Goal: Information Seeking & Learning: Find specific fact

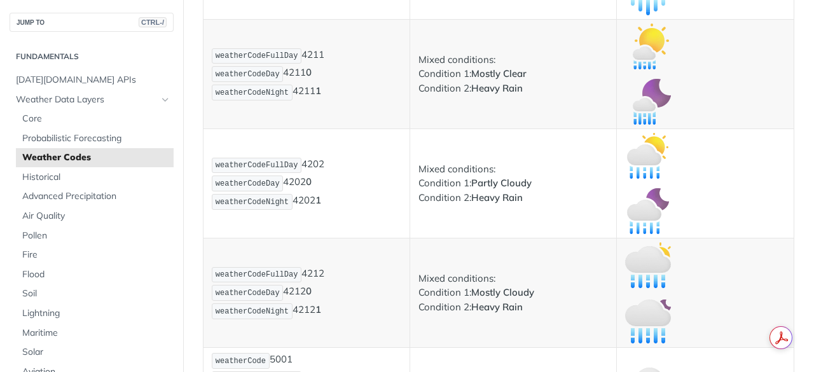
scroll to position [3115, 0]
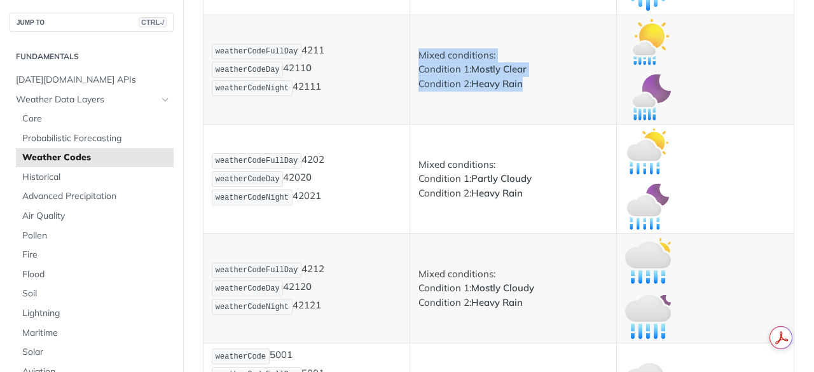
drag, startPoint x: 417, startPoint y: 57, endPoint x: 529, endPoint y: 88, distance: 116.2
click at [529, 88] on p "Mixed conditions: Condition 1: Mostly Clear Condition 2: Heavy Rain" at bounding box center [514, 69] width 190 height 43
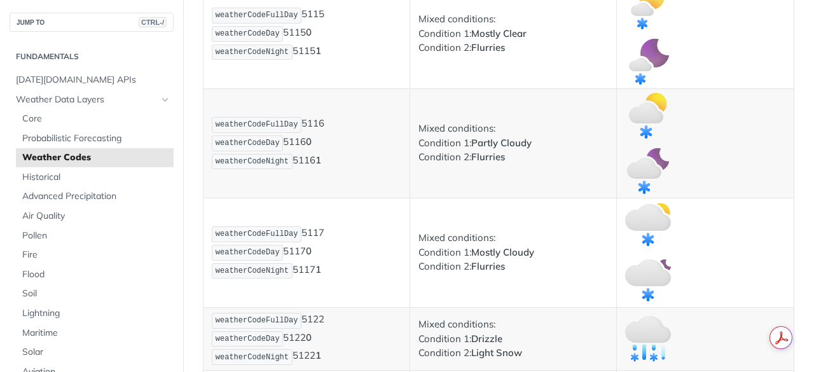
scroll to position [3805, 0]
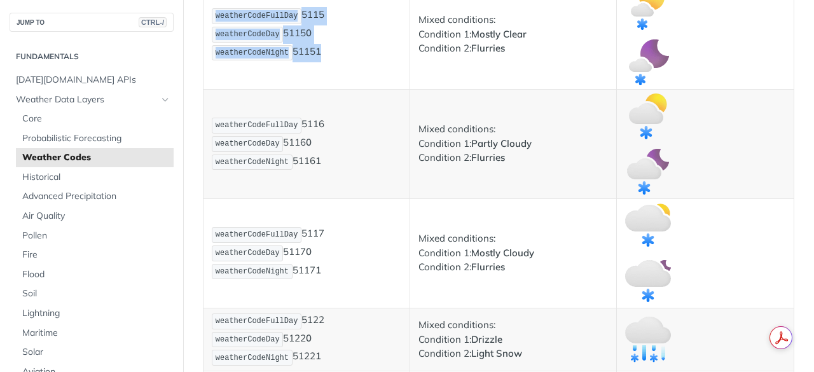
drag, startPoint x: 216, startPoint y: 16, endPoint x: 326, endPoint y: 60, distance: 119.1
click at [326, 60] on p "weatherCodeFullDay 5115 weatherCodeDay 5115 0 weatherCodeNight 5115 1" at bounding box center [307, 34] width 190 height 55
copy p "weatherCodeFullDay 5115 weatherCodeDay 5115 0 weatherCodeNight 5115 1"
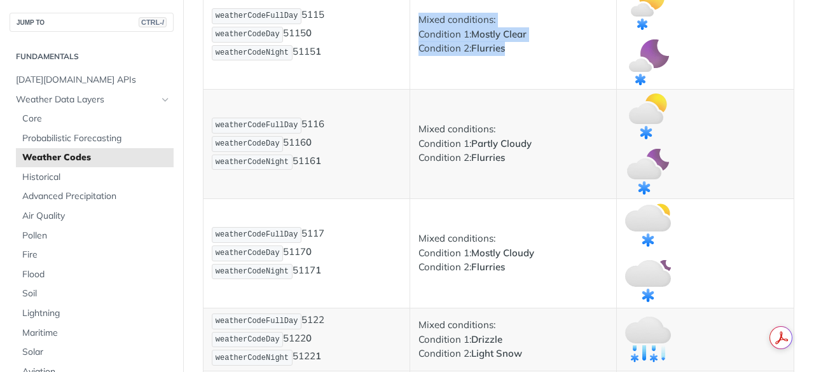
drag, startPoint x: 419, startPoint y: 21, endPoint x: 510, endPoint y: 53, distance: 96.4
click at [510, 53] on p "Mixed conditions: Condition 1: Mostly Clear Condition 2: Flurries" at bounding box center [514, 34] width 190 height 43
copy p "Mixed conditions: Condition 1: Mostly Clear Condition 2: Flurries"
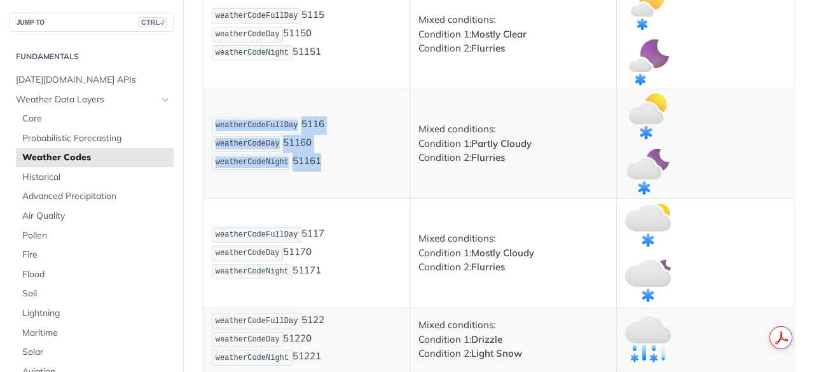
drag, startPoint x: 217, startPoint y: 123, endPoint x: 331, endPoint y: 168, distance: 122.8
click at [331, 168] on p "weatherCodeFullDay 5116 weatherCodeDay 5116 0 weatherCodeNight 5116 1" at bounding box center [307, 143] width 190 height 55
copy p "weatherCodeFullDay 5116 weatherCodeDay 5116 0 weatherCodeNight 5116 1"
click at [639, 123] on img "Expand image" at bounding box center [648, 117] width 46 height 46
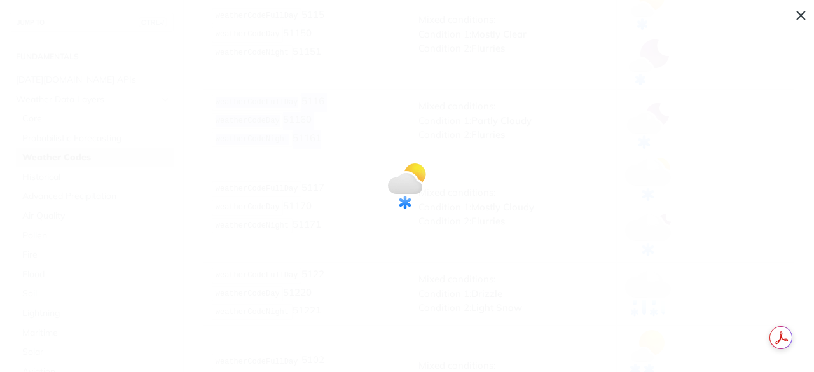
click at [398, 181] on img "Collapse image" at bounding box center [407, 186] width 46 height 46
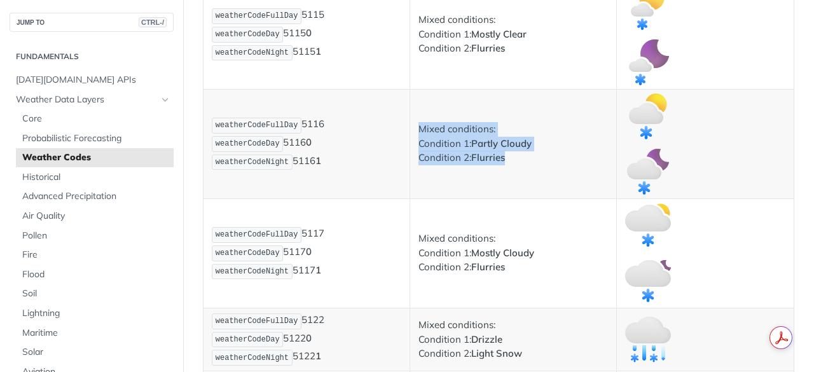
drag, startPoint x: 419, startPoint y: 129, endPoint x: 525, endPoint y: 162, distance: 110.6
click at [525, 162] on p "Mixed conditions: Condition 1: Partly Cloudy Condition 2: Flurries" at bounding box center [514, 143] width 190 height 43
copy p "Mixed conditions: Condition 1: Partly Cloudy Condition 2: Flurries"
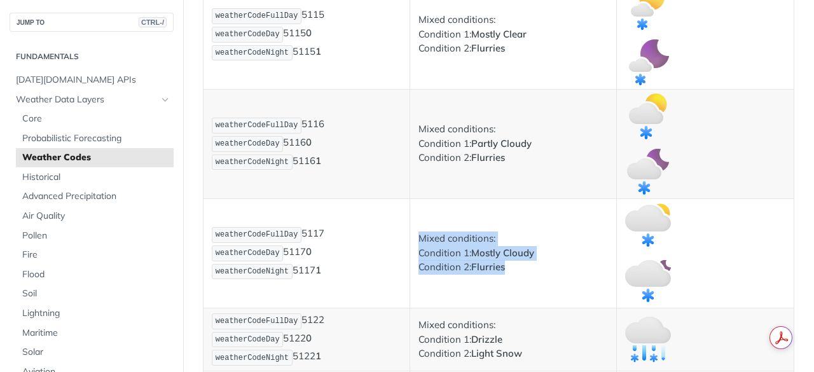
drag, startPoint x: 417, startPoint y: 237, endPoint x: 518, endPoint y: 270, distance: 106.4
click at [518, 270] on p "Mixed conditions: Condition 1: Mostly Cloudy Condition 2: Flurries" at bounding box center [514, 253] width 190 height 43
copy p "Mixed conditions: Condition 1: Mostly Cloudy Condition 2: Flurries"
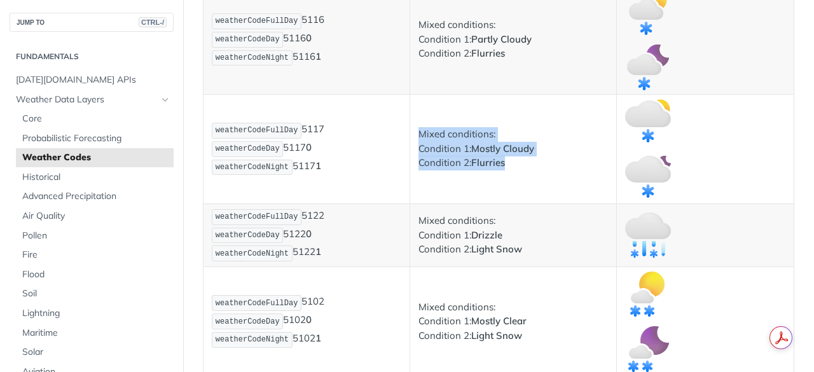
scroll to position [3910, 0]
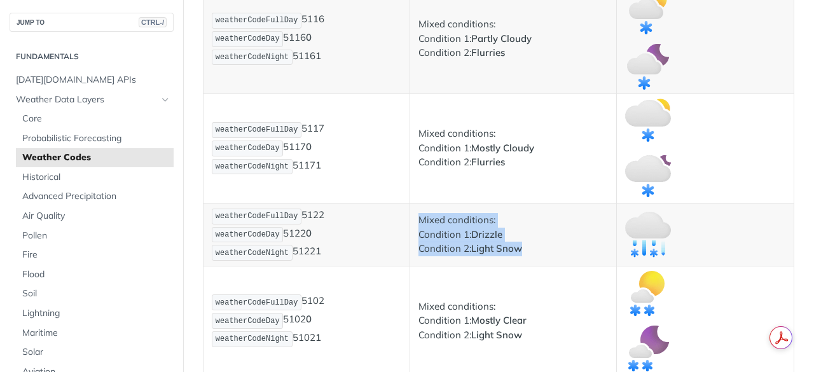
drag, startPoint x: 417, startPoint y: 219, endPoint x: 535, endPoint y: 251, distance: 122.5
click at [535, 251] on p "Mixed conditions: Condition 1: Drizzle Condition 2: Light Snow" at bounding box center [514, 234] width 190 height 43
copy p "Mixed conditions: Condition 1: Drizzle Condition 2: Light Snow"
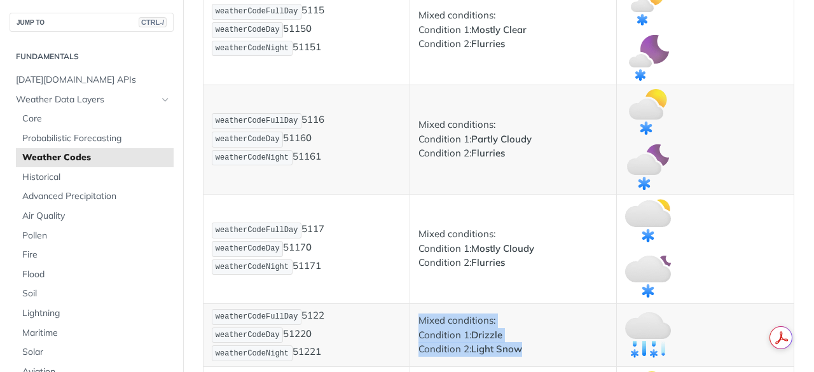
scroll to position [3804, 0]
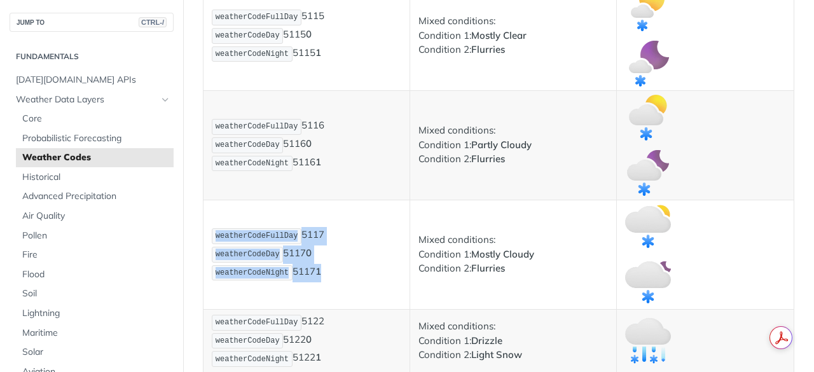
drag, startPoint x: 216, startPoint y: 238, endPoint x: 347, endPoint y: 268, distance: 133.9
click at [347, 268] on p "weatherCodeFullDay 5117 weatherCodeDay 5117 0 weatherCodeNight 5117 1" at bounding box center [307, 254] width 190 height 55
copy p "weatherCodeFullDay 5117 weatherCodeDay 5117 0 weatherCodeNight 5117 1"
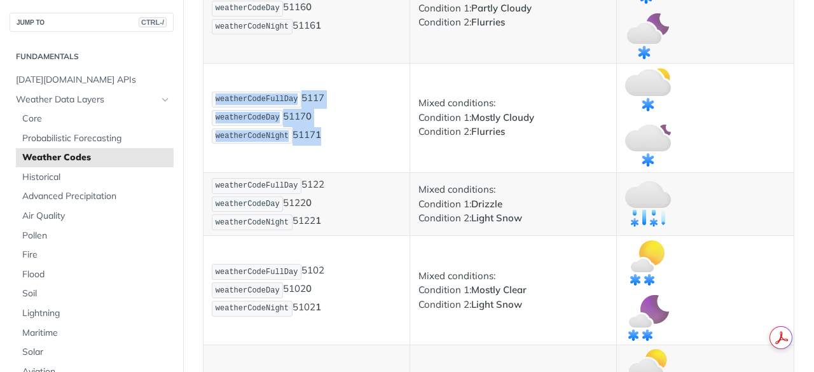
scroll to position [3942, 0]
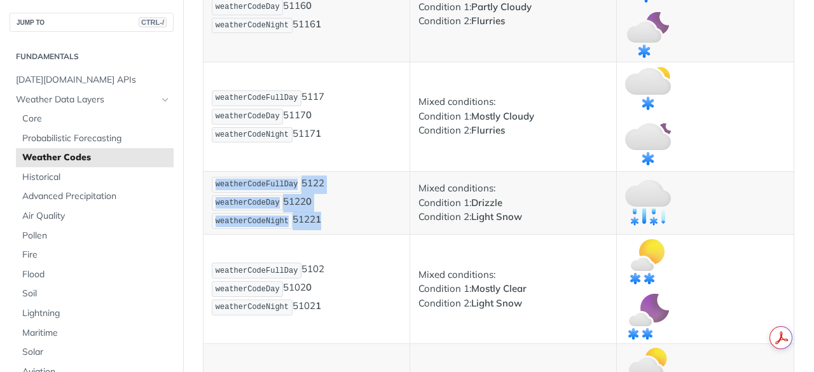
drag, startPoint x: 218, startPoint y: 184, endPoint x: 344, endPoint y: 222, distance: 132.0
click at [344, 222] on p "weatherCodeFullDay 5122 weatherCodeDay 5122 0 weatherCodeNight 5122 1" at bounding box center [307, 203] width 190 height 55
copy p "weatherCodeFullDay 5122 weatherCodeDay 5122 0 weatherCodeNight 5122 1"
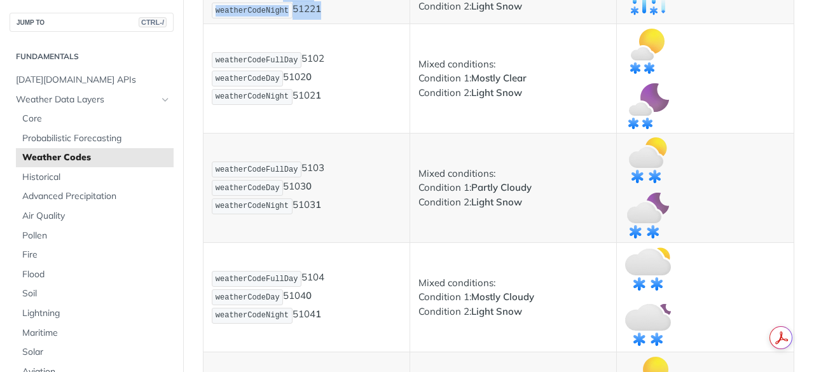
scroll to position [4153, 0]
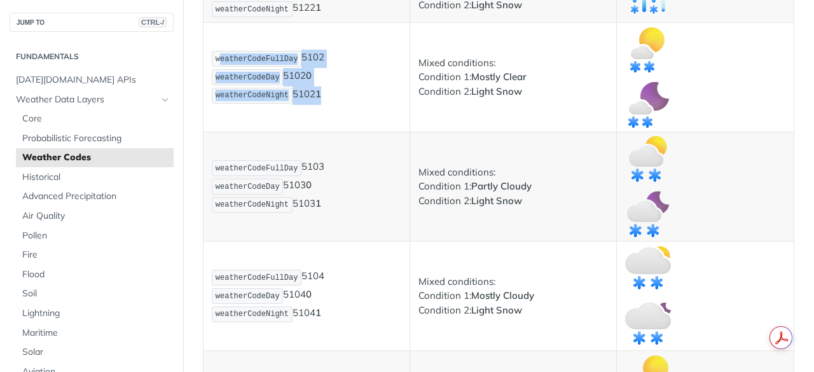
drag, startPoint x: 219, startPoint y: 58, endPoint x: 320, endPoint y: 106, distance: 112.1
click at [320, 106] on td "weatherCodeFullDay 5102 weatherCodeDay 5102 0 weatherCodeNight 5102 1" at bounding box center [307, 77] width 207 height 109
click at [249, 74] on span "weatherCodeDay" at bounding box center [248, 77] width 64 height 9
drag, startPoint x: 218, startPoint y: 55, endPoint x: 321, endPoint y: 100, distance: 112.3
click at [321, 100] on p "weatherCodeFullDay 5102 weatherCodeDay 5102 0 weatherCodeNight 5102 1" at bounding box center [307, 77] width 190 height 55
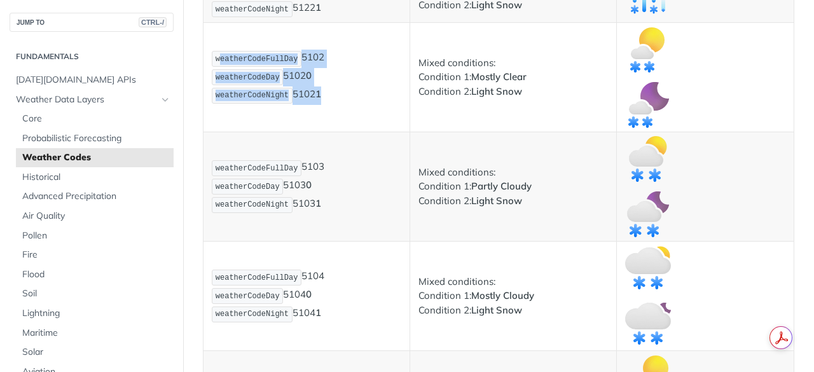
click at [278, 84] on p "weatherCodeFullDay 5102 weatherCodeDay 5102 0 weatherCodeNight 5102 1" at bounding box center [307, 77] width 190 height 55
drag, startPoint x: 213, startPoint y: 59, endPoint x: 331, endPoint y: 95, distance: 123.3
click at [331, 95] on p "weatherCodeFullDay 5102 weatherCodeDay 5102 0 weatherCodeNight 5102 1" at bounding box center [307, 77] width 190 height 55
copy p "weatherCodeFullDay 5102 weatherCodeDay 5102 0 weatherCodeNight 5102 1"
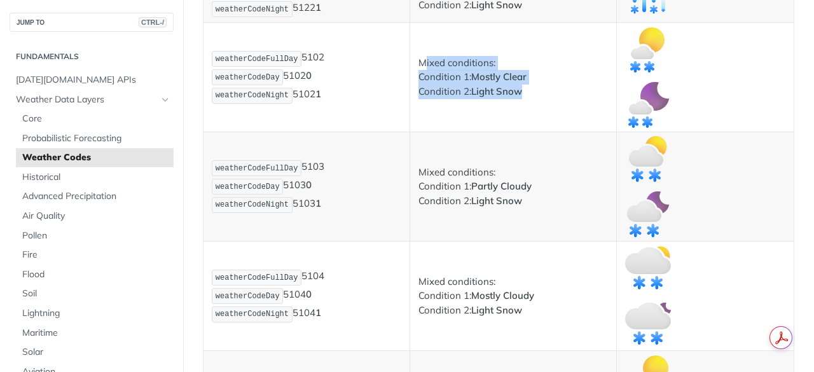
drag, startPoint x: 419, startPoint y: 64, endPoint x: 524, endPoint y: 98, distance: 110.4
click at [524, 98] on p "Mixed conditions: Condition 1: Mostly Clear Condition 2: Light Snow" at bounding box center [514, 77] width 190 height 43
drag, startPoint x: 415, startPoint y: 63, endPoint x: 533, endPoint y: 107, distance: 126.4
click at [533, 107] on td "Mixed conditions: Condition 1: Mostly Clear Condition 2: Light Snow" at bounding box center [513, 77] width 207 height 109
copy p "Mixed conditions: Condition 1: Mostly Clear Condition 2: Light Snow"
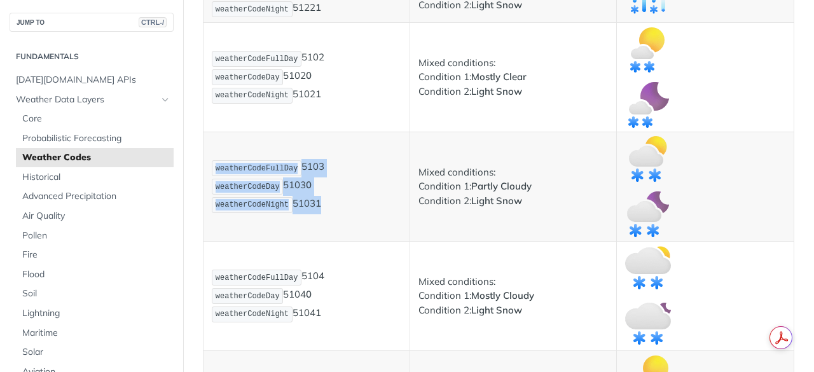
drag, startPoint x: 214, startPoint y: 169, endPoint x: 336, endPoint y: 205, distance: 126.6
click at [336, 205] on p "weatherCodeFullDay 5103 weatherCodeDay 5103 0 weatherCodeNight 5103 1" at bounding box center [307, 186] width 190 height 55
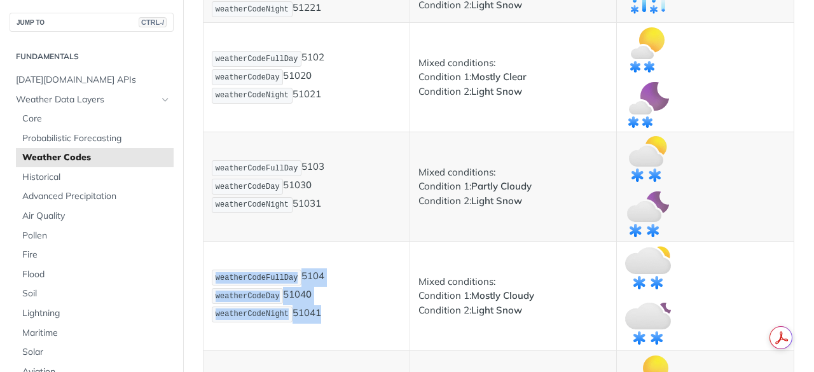
drag, startPoint x: 216, startPoint y: 276, endPoint x: 338, endPoint y: 317, distance: 128.3
click at [338, 317] on p "weatherCodeFullDay 5104 weatherCodeDay 5104 0 weatherCodeNight 5104 1" at bounding box center [307, 295] width 190 height 55
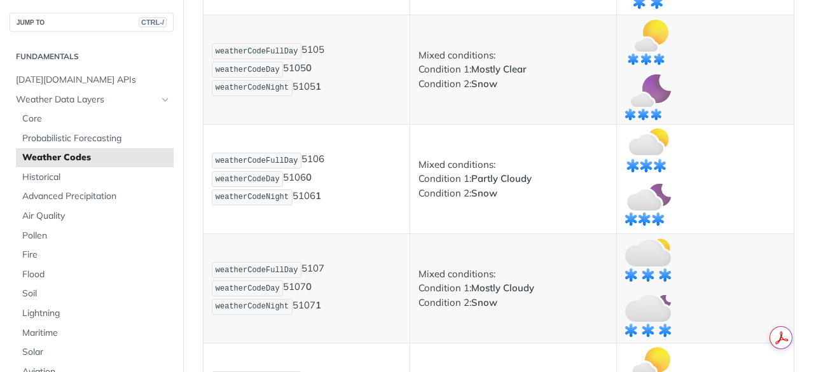
scroll to position [4490, 0]
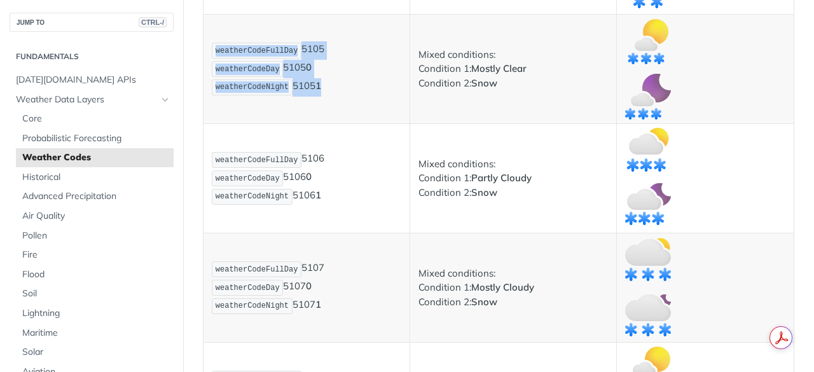
drag, startPoint x: 216, startPoint y: 51, endPoint x: 321, endPoint y: 92, distance: 112.0
click at [321, 92] on p "weatherCodeFullDay 5105 weatherCodeDay 5105 0 weatherCodeNight 5105 1" at bounding box center [307, 68] width 190 height 55
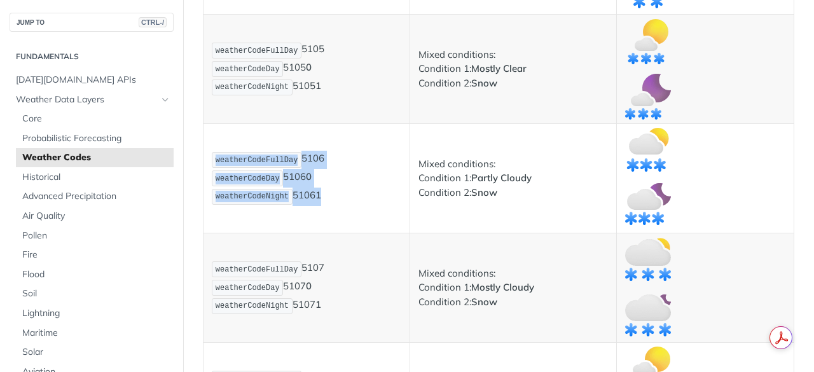
drag, startPoint x: 215, startPoint y: 158, endPoint x: 321, endPoint y: 212, distance: 119.2
click at [321, 212] on td "weatherCodeFullDay 5106 weatherCodeDay 5106 0 weatherCodeNight 5106 1" at bounding box center [307, 178] width 207 height 109
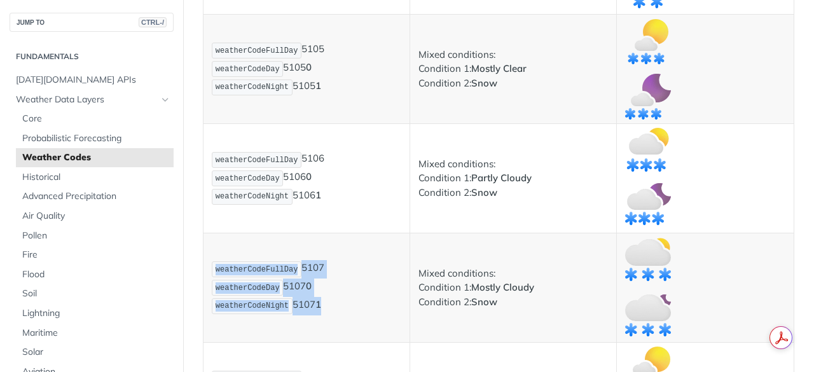
drag, startPoint x: 216, startPoint y: 269, endPoint x: 342, endPoint y: 312, distance: 132.4
click at [342, 312] on p "weatherCodeFullDay 5107 weatherCodeDay 5107 0 weatherCodeNight 5107 1" at bounding box center [307, 287] width 190 height 55
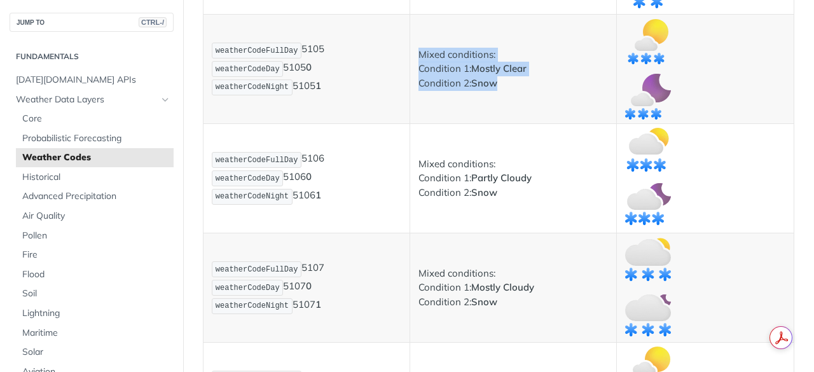
drag, startPoint x: 419, startPoint y: 55, endPoint x: 516, endPoint y: 88, distance: 103.4
click at [516, 88] on p "Mixed conditions: Condition 1: Mostly Clear Condition 2: Snow" at bounding box center [514, 69] width 190 height 43
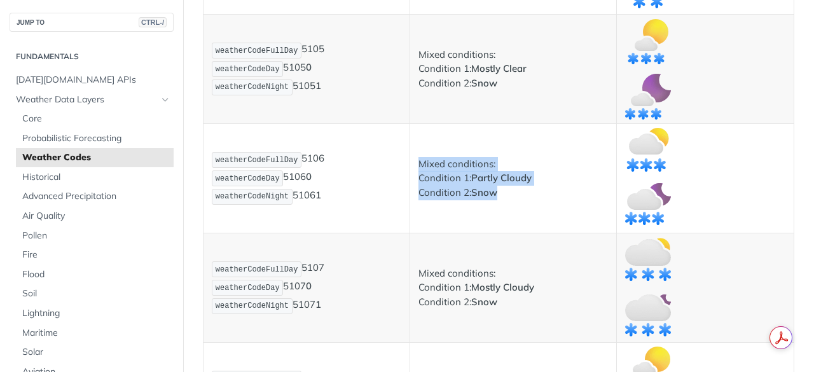
drag, startPoint x: 417, startPoint y: 165, endPoint x: 519, endPoint y: 199, distance: 107.4
click at [519, 199] on p "Mixed conditions: Condition 1: Partly Cloudy Condition 2: Snow" at bounding box center [514, 178] width 190 height 43
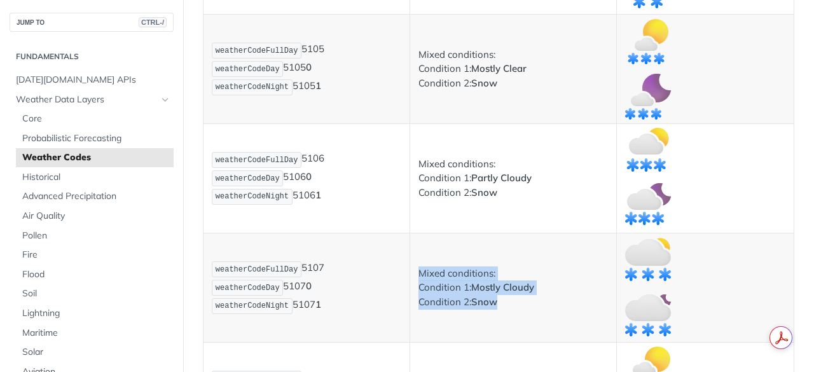
drag, startPoint x: 417, startPoint y: 271, endPoint x: 518, endPoint y: 307, distance: 107.4
click at [518, 307] on p "Mixed conditions: Condition 1: Mostly Cloudy Condition 2: Snow" at bounding box center [514, 288] width 190 height 43
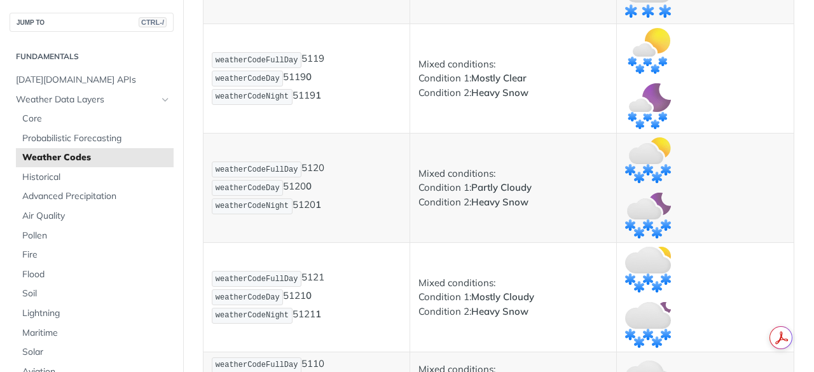
scroll to position [4808, 0]
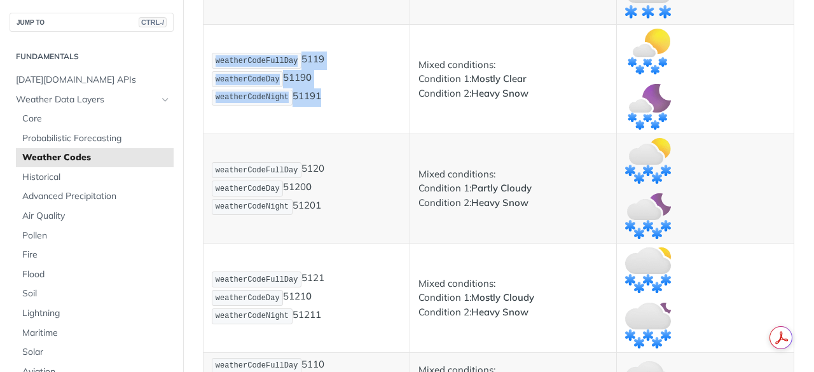
drag, startPoint x: 217, startPoint y: 57, endPoint x: 347, endPoint y: 104, distance: 138.4
click at [347, 104] on p "weatherCodeFullDay 5119 weatherCodeDay 5119 0 weatherCodeNight 5119 1" at bounding box center [307, 79] width 190 height 55
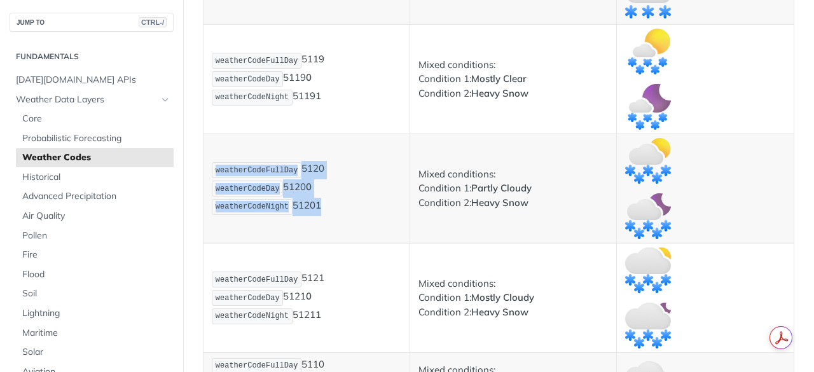
drag, startPoint x: 216, startPoint y: 170, endPoint x: 340, endPoint y: 209, distance: 129.2
click at [340, 209] on p "weatherCodeFullDay 5120 weatherCodeDay 5120 0 weatherCodeNight 5120 1" at bounding box center [307, 188] width 190 height 55
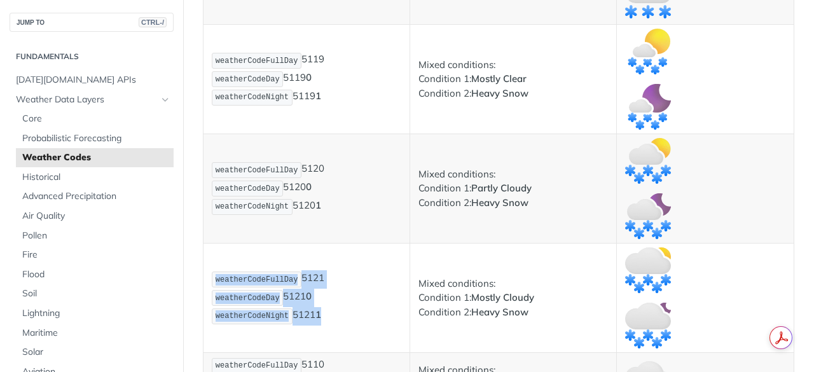
drag, startPoint x: 216, startPoint y: 280, endPoint x: 349, endPoint y: 321, distance: 139.2
click at [349, 321] on p "weatherCodeFullDay 5121 weatherCodeDay 5121 0 weatherCodeNight 5121 1" at bounding box center [307, 297] width 190 height 55
